Goal: Task Accomplishment & Management: Complete application form

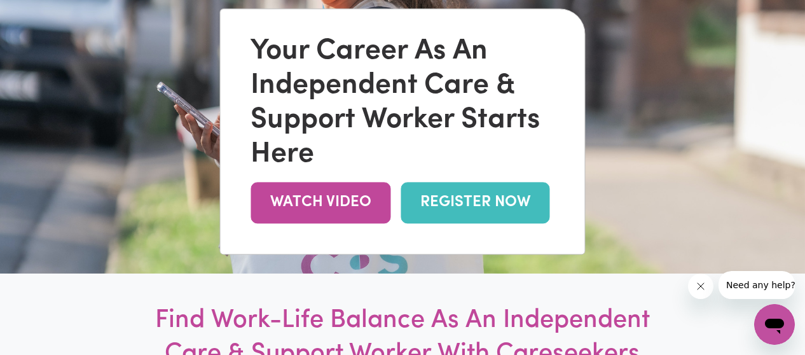
scroll to position [113, 0]
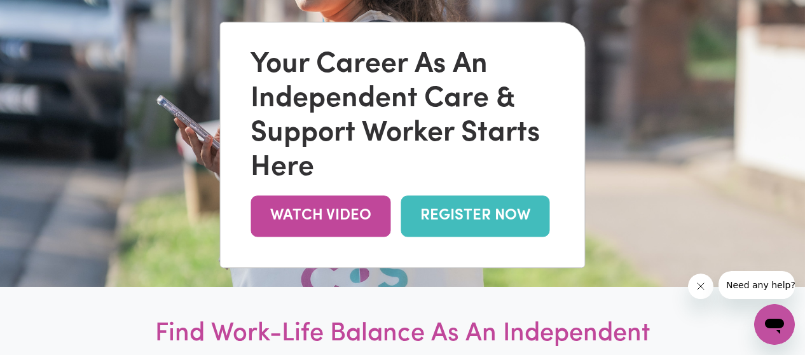
click at [473, 225] on link "REGISTER NOW" at bounding box center [475, 215] width 149 height 41
